Goal: Information Seeking & Learning: Learn about a topic

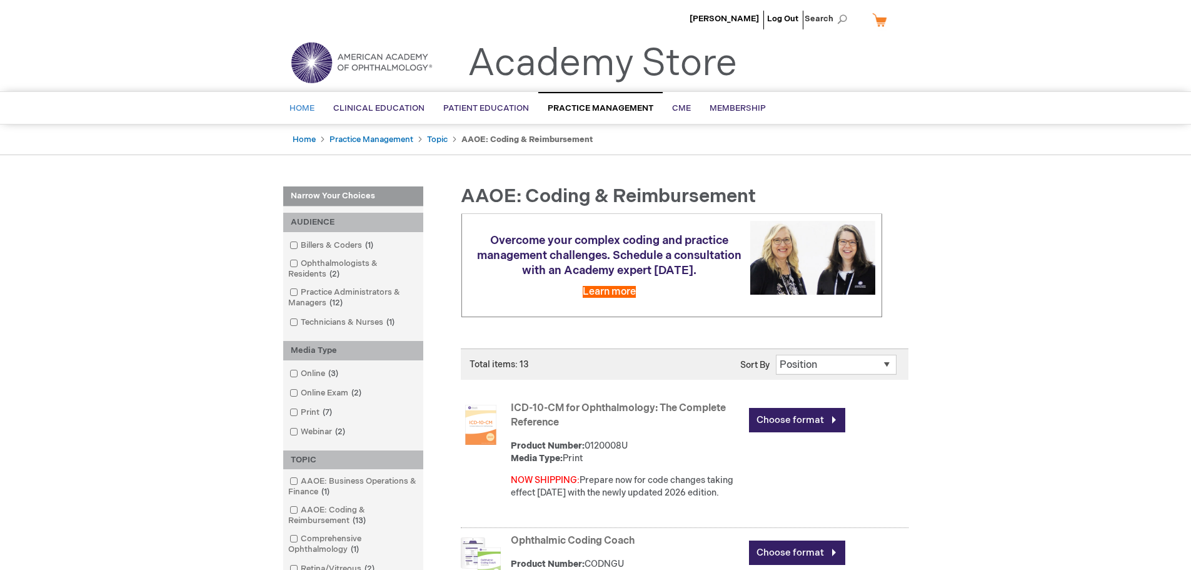
click at [304, 109] on span "Home" at bounding box center [301, 108] width 25 height 10
click at [301, 138] on link "Home" at bounding box center [304, 139] width 23 height 10
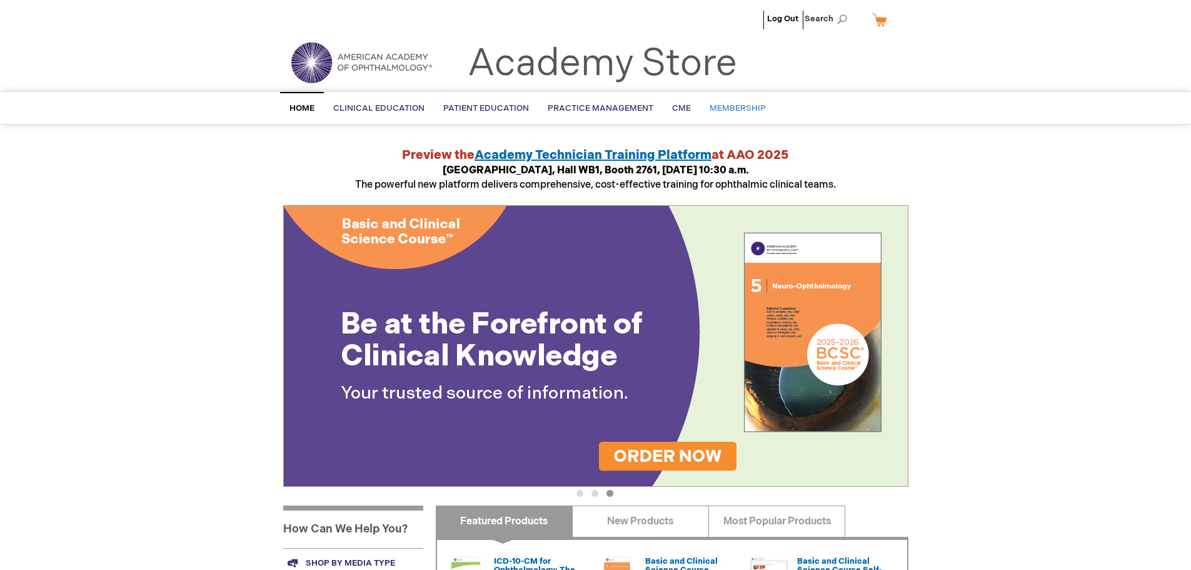
click at [710, 105] on span "Membership" at bounding box center [738, 108] width 56 height 10
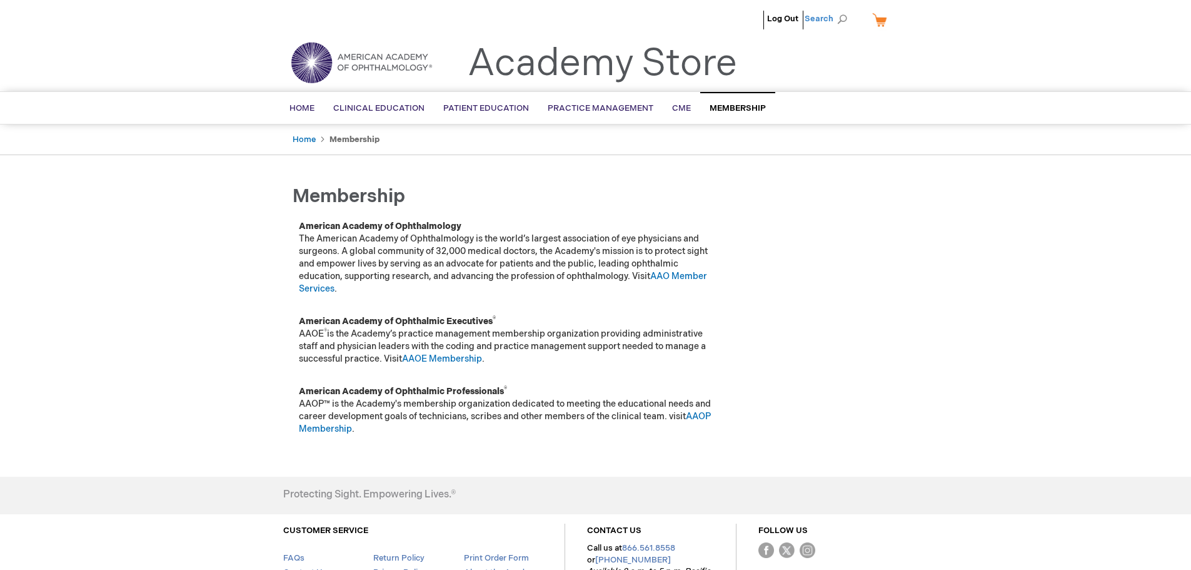
click at [840, 15] on span "Search" at bounding box center [829, 18] width 48 height 25
type input "aao meeting"
click at [837, 9] on button "Search" at bounding box center [842, 19] width 10 height 20
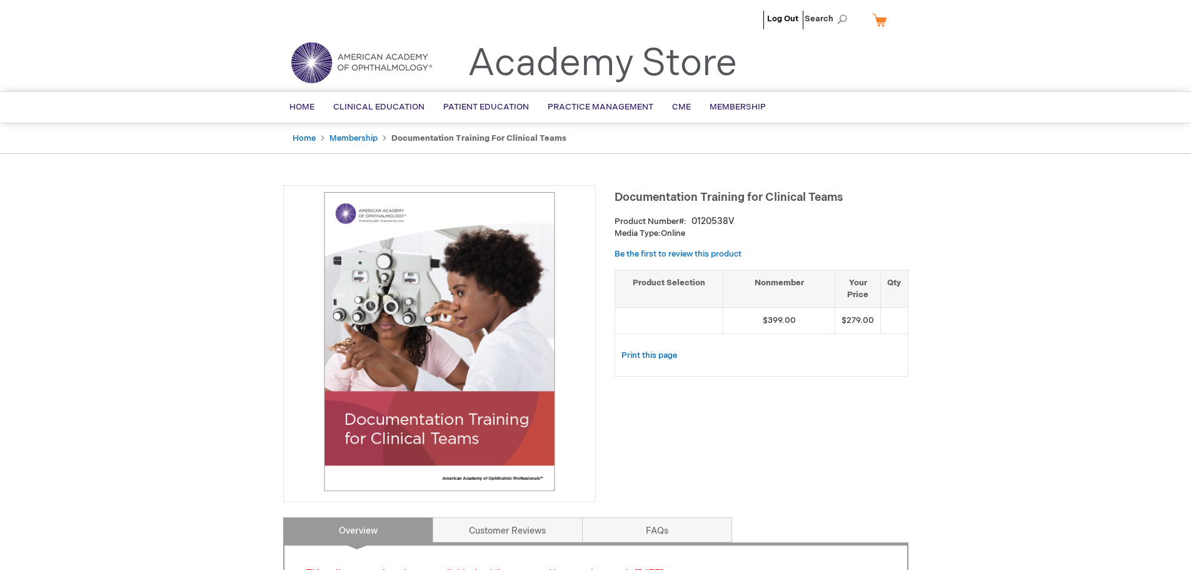
click at [386, 49] on img at bounding box center [361, 62] width 150 height 45
